Goal: Information Seeking & Learning: Learn about a topic

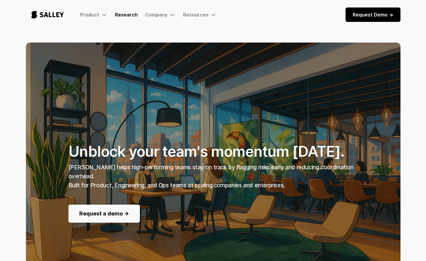
click at [131, 14] on link "Research" at bounding box center [126, 15] width 23 height 6
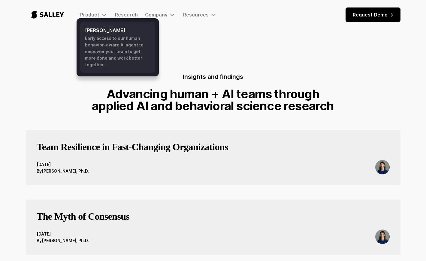
click at [94, 29] on h6 "[PERSON_NAME]" at bounding box center [117, 30] width 65 height 7
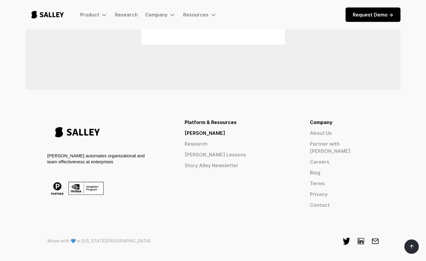
scroll to position [482, 0]
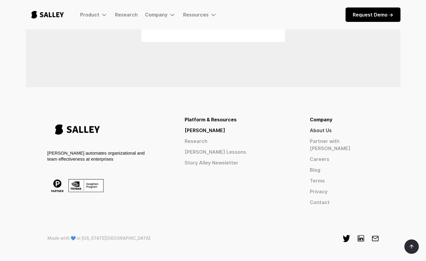
click at [346, 130] on link "About Us" at bounding box center [344, 130] width 69 height 7
